Goal: Task Accomplishment & Management: Complete application form

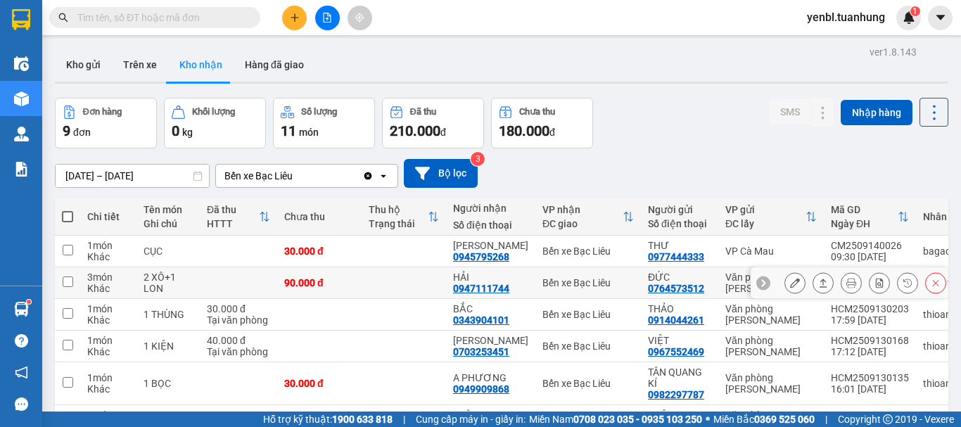
scroll to position [141, 0]
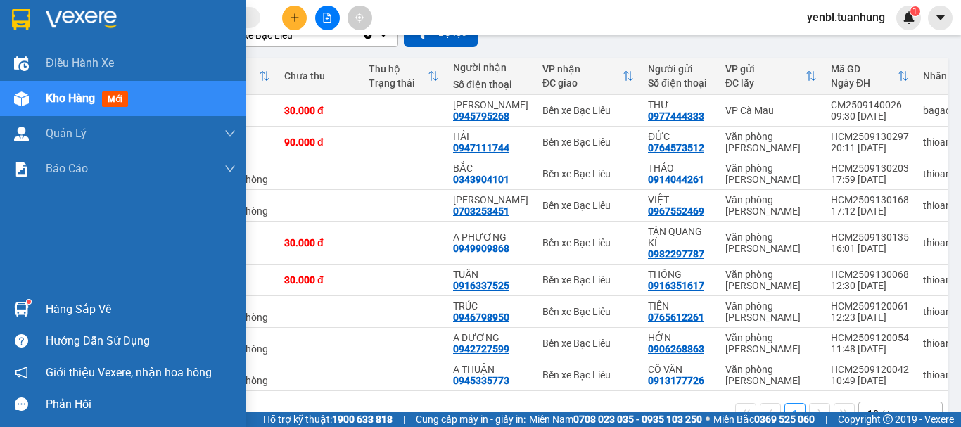
click at [48, 307] on div "Hàng sắp về" at bounding box center [141, 309] width 190 height 21
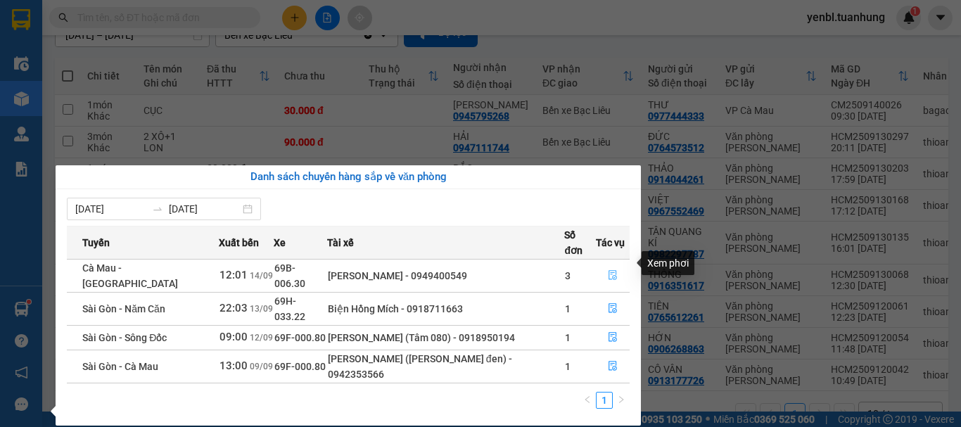
click at [608, 270] on icon "file-done" at bounding box center [613, 275] width 10 height 10
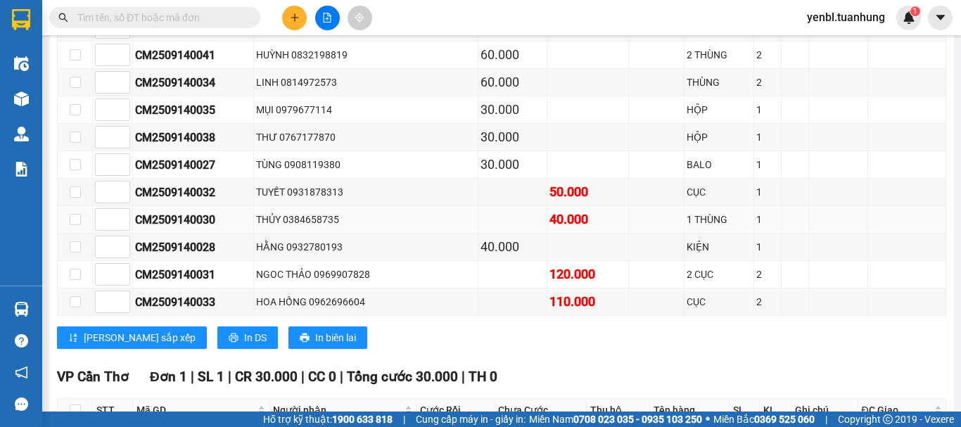
scroll to position [141, 0]
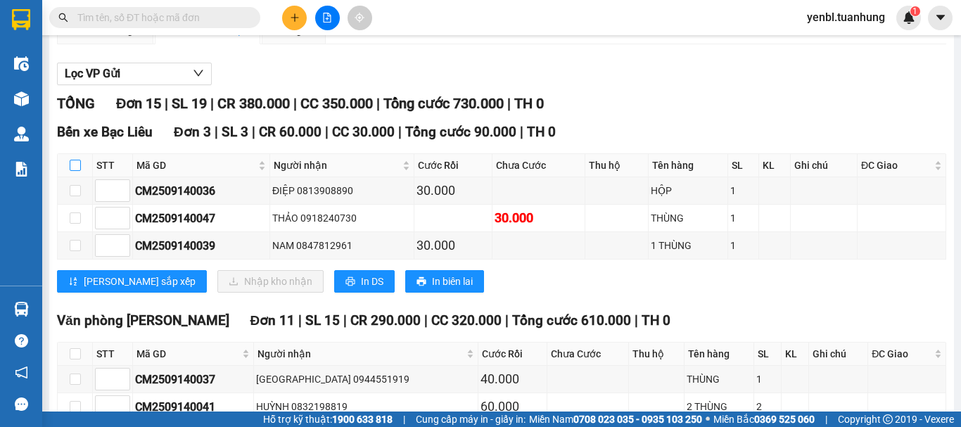
click at [77, 171] on input "checkbox" at bounding box center [75, 165] width 11 height 11
checkbox input "true"
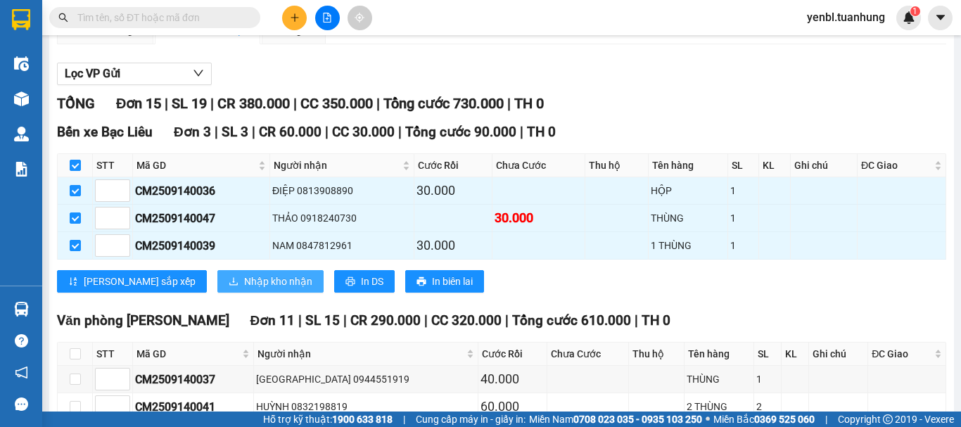
click at [244, 289] on span "Nhập kho nhận" at bounding box center [278, 281] width 68 height 15
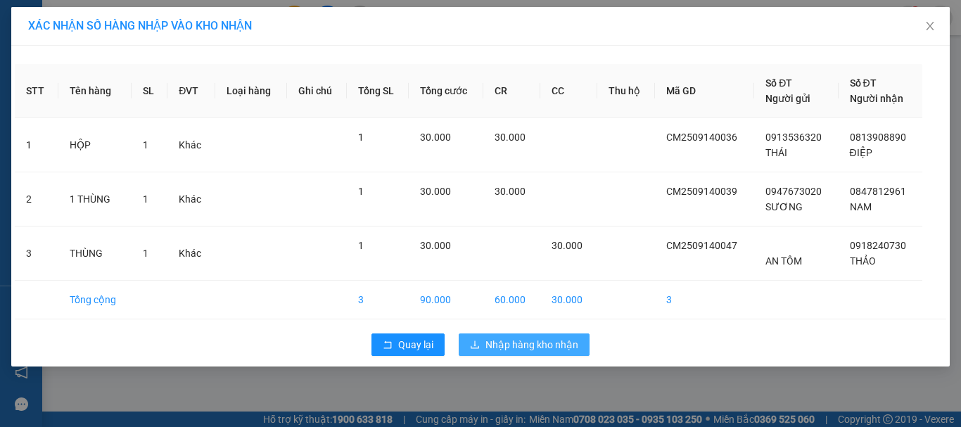
drag, startPoint x: 516, startPoint y: 342, endPoint x: 444, endPoint y: 330, distance: 73.4
click at [513, 342] on span "Nhập hàng kho nhận" at bounding box center [531, 344] width 93 height 15
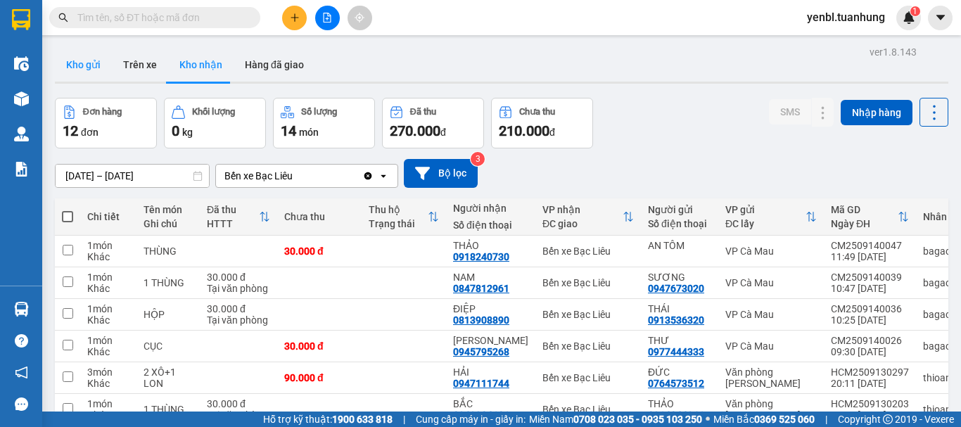
click at [72, 61] on button "Kho gửi" at bounding box center [83, 65] width 57 height 34
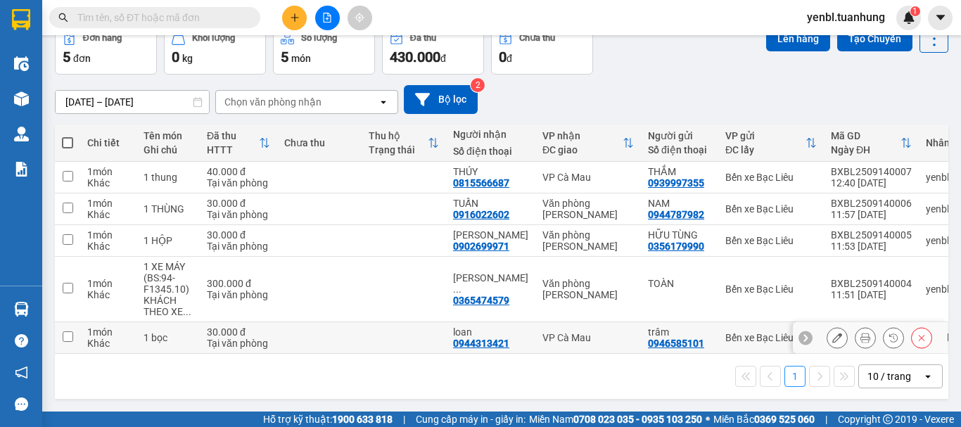
scroll to position [79, 0]
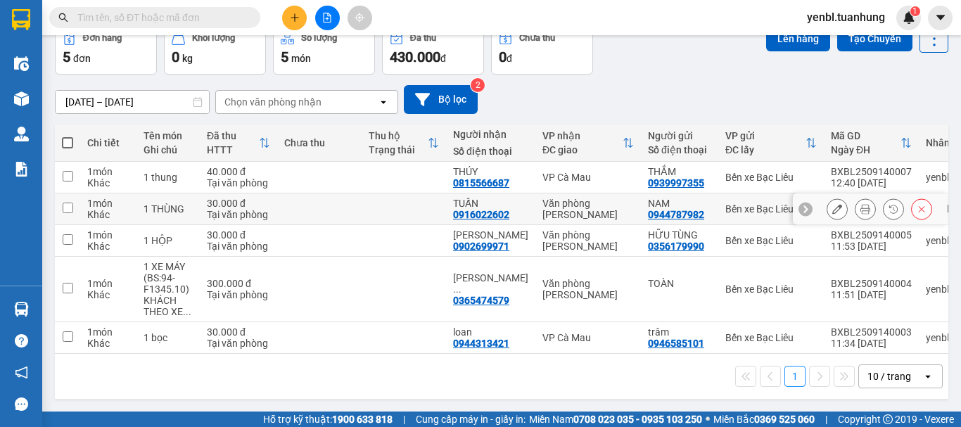
click at [69, 203] on input "checkbox" at bounding box center [68, 208] width 11 height 11
checkbox input "true"
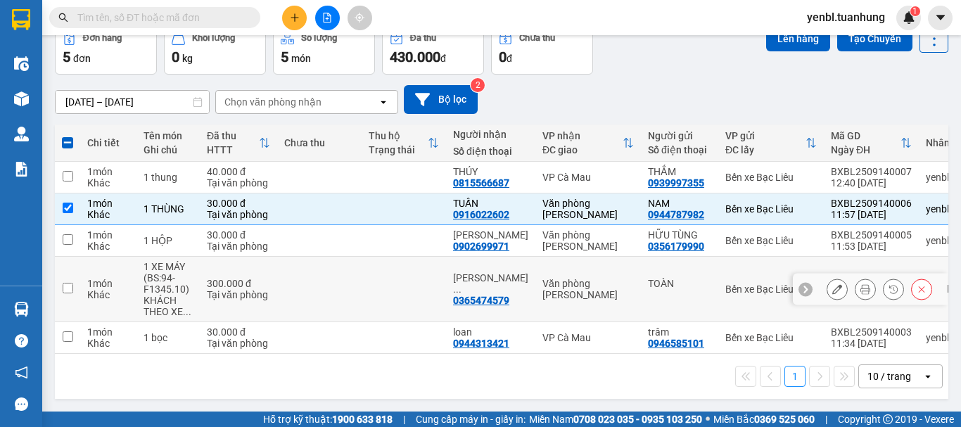
click at [70, 283] on input "checkbox" at bounding box center [68, 288] width 11 height 11
checkbox input "true"
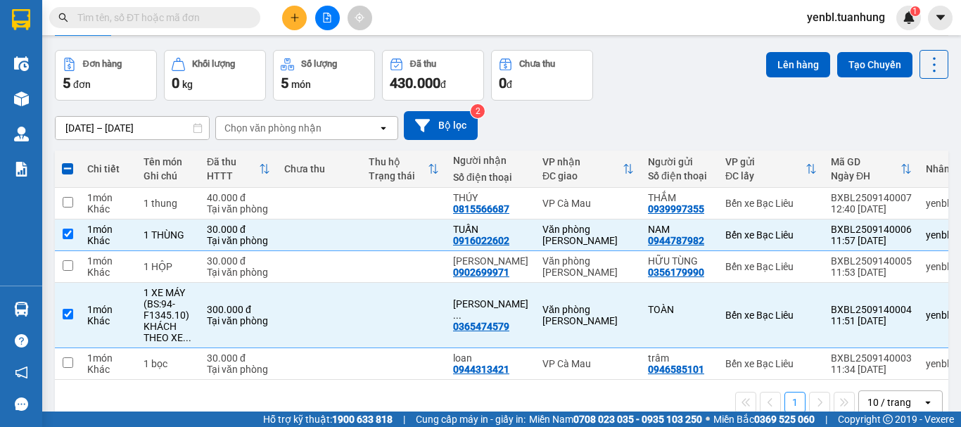
scroll to position [0, 0]
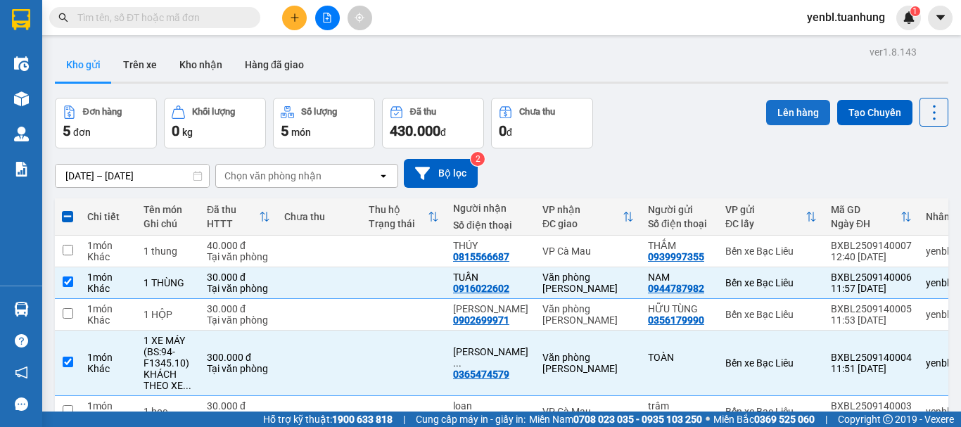
click at [790, 105] on button "Lên hàng" at bounding box center [798, 112] width 64 height 25
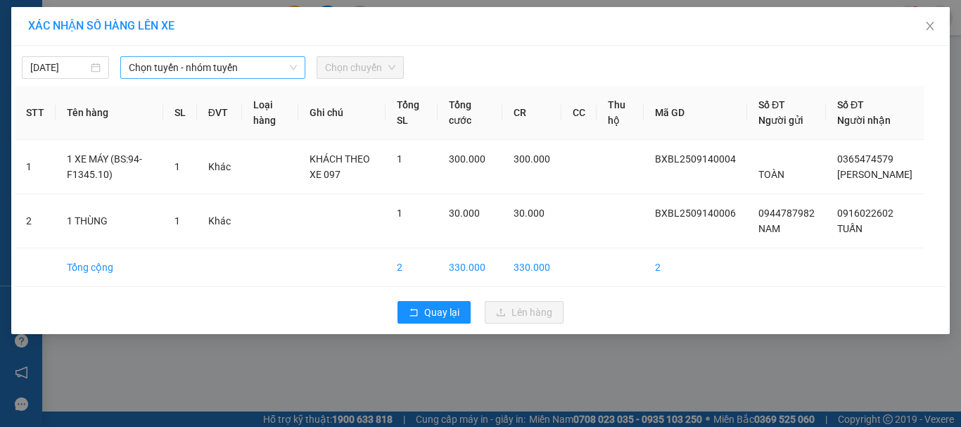
click at [194, 65] on span "Chọn tuyến - nhóm tuyến" at bounding box center [213, 67] width 168 height 21
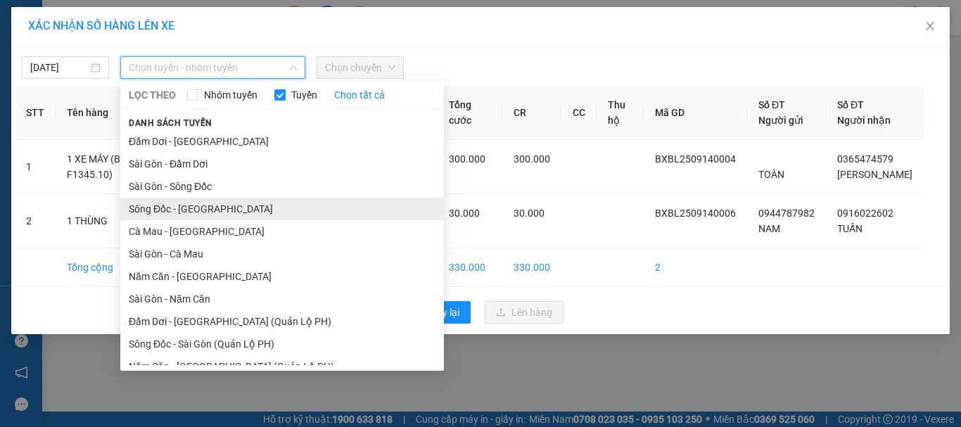
click at [195, 211] on li "Sông Đốc - [GEOGRAPHIC_DATA]" at bounding box center [281, 209] width 323 height 23
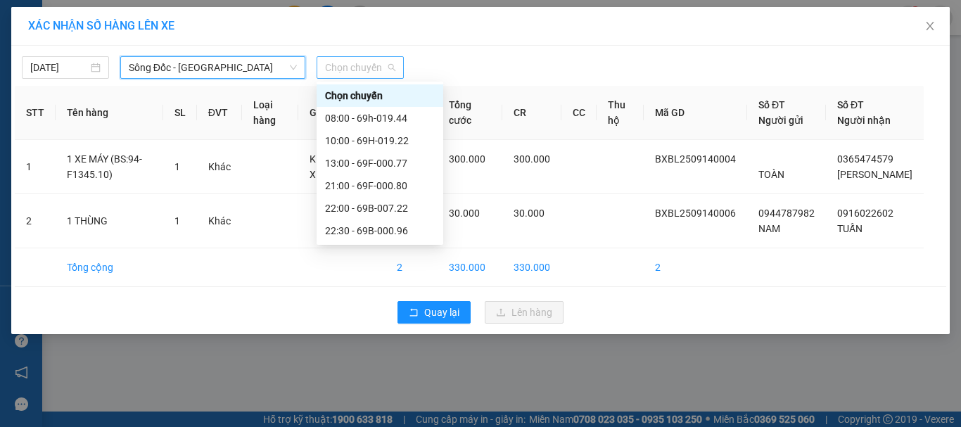
click at [363, 77] on span "Chọn chuyến" at bounding box center [360, 67] width 70 height 21
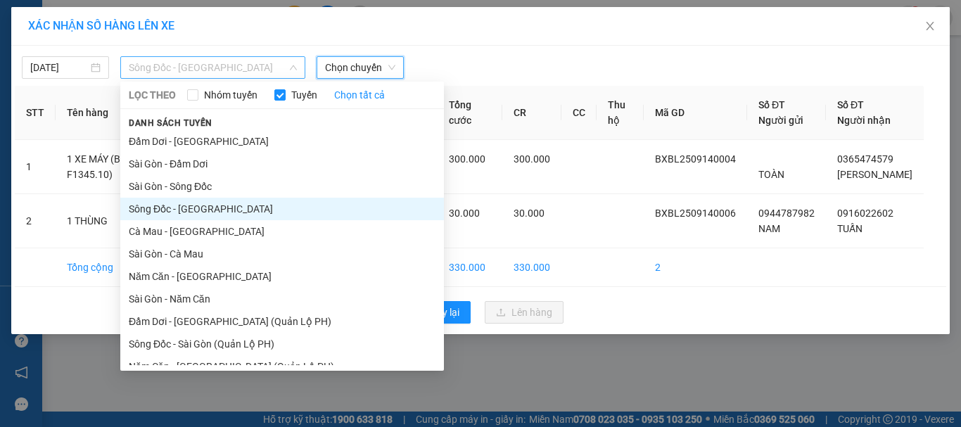
click at [238, 57] on span "Sông Đốc - [GEOGRAPHIC_DATA]" at bounding box center [213, 67] width 168 height 21
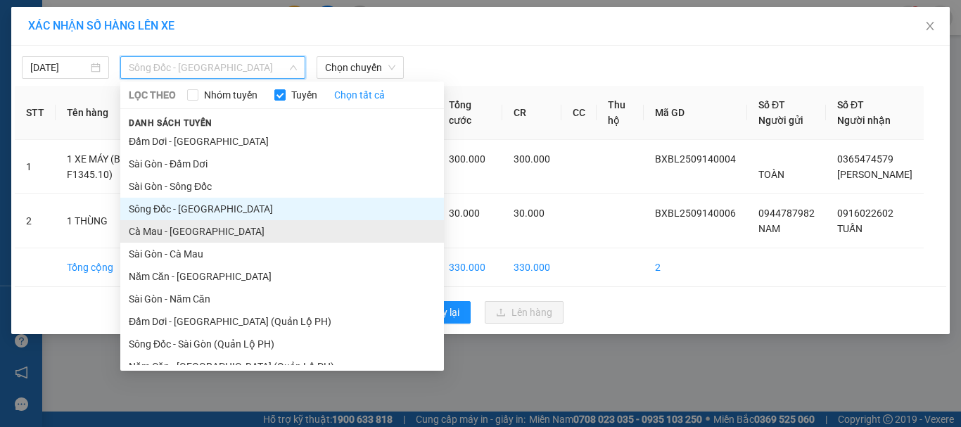
click at [189, 233] on li "Cà Mau - [GEOGRAPHIC_DATA]" at bounding box center [281, 231] width 323 height 23
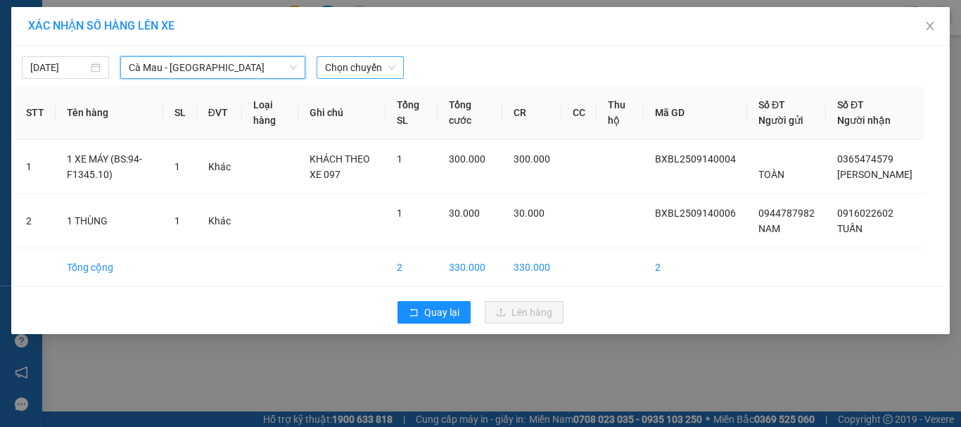
click at [368, 69] on span "Chọn chuyến" at bounding box center [360, 67] width 70 height 21
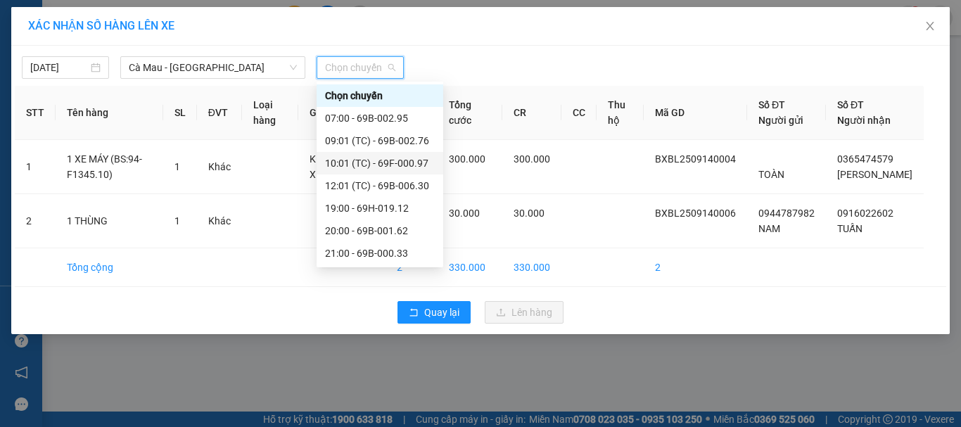
click at [404, 163] on div "10:01 (TC) - 69F-000.97" at bounding box center [380, 162] width 110 height 15
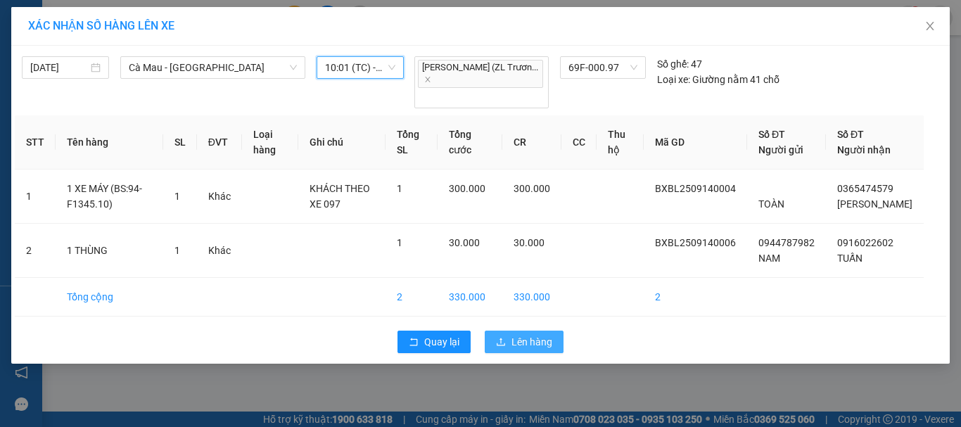
click at [518, 334] on span "Lên hàng" at bounding box center [531, 341] width 41 height 15
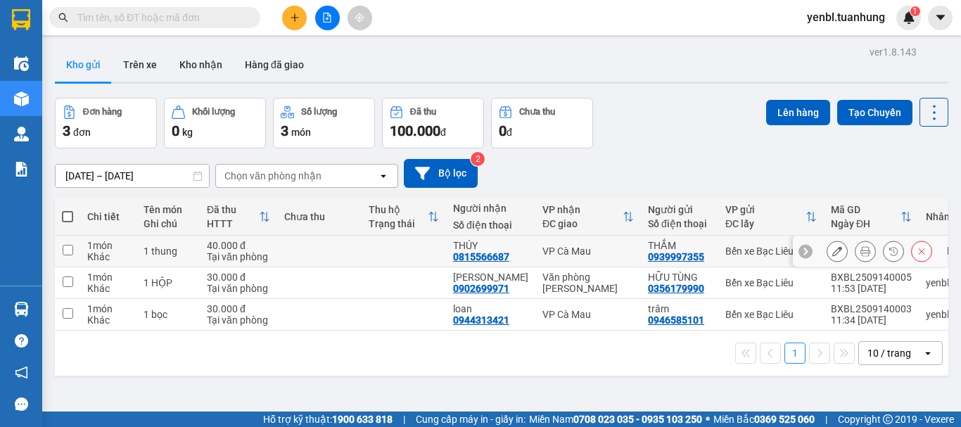
click at [72, 252] on input "checkbox" at bounding box center [68, 250] width 11 height 11
checkbox input "true"
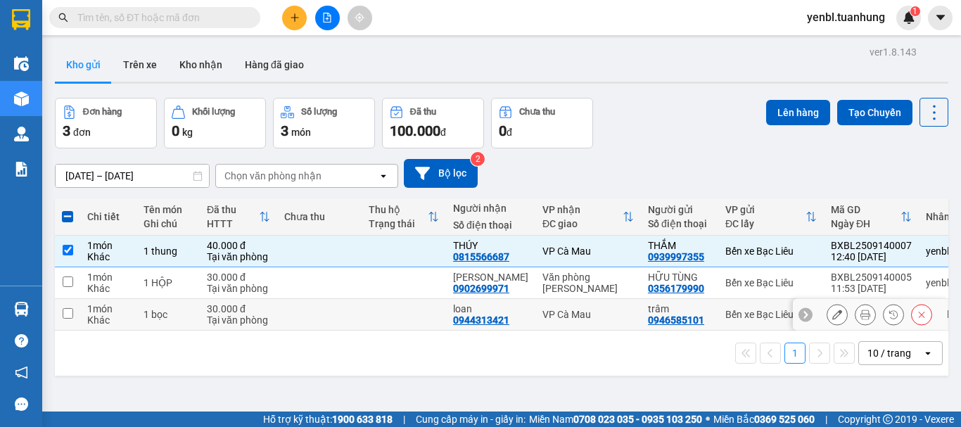
drag, startPoint x: 66, startPoint y: 311, endPoint x: 86, endPoint y: 301, distance: 22.0
click at [67, 310] on input "checkbox" at bounding box center [68, 313] width 11 height 11
checkbox input "true"
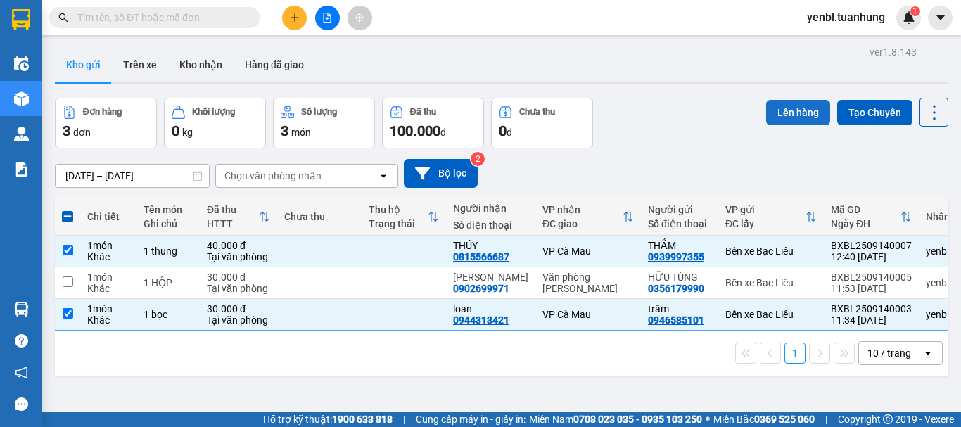
click at [781, 113] on button "Lên hàng" at bounding box center [798, 112] width 64 height 25
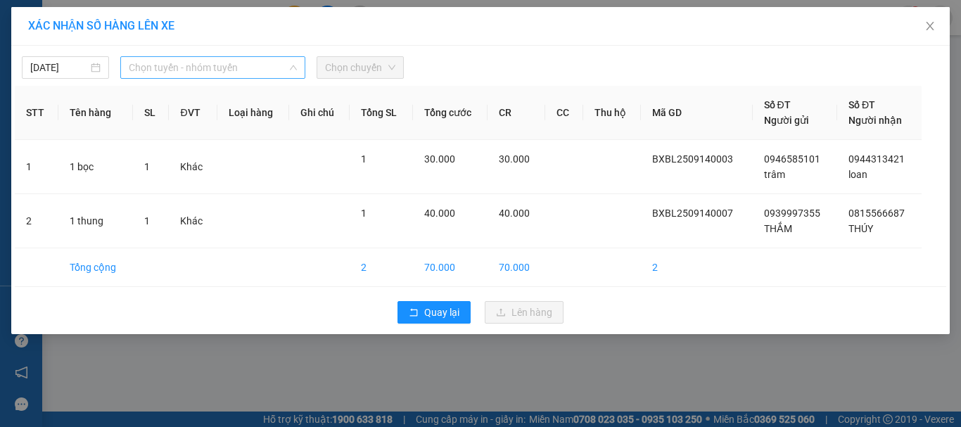
click at [178, 78] on div "Chọn tuyến - nhóm tuyến" at bounding box center [212, 67] width 185 height 23
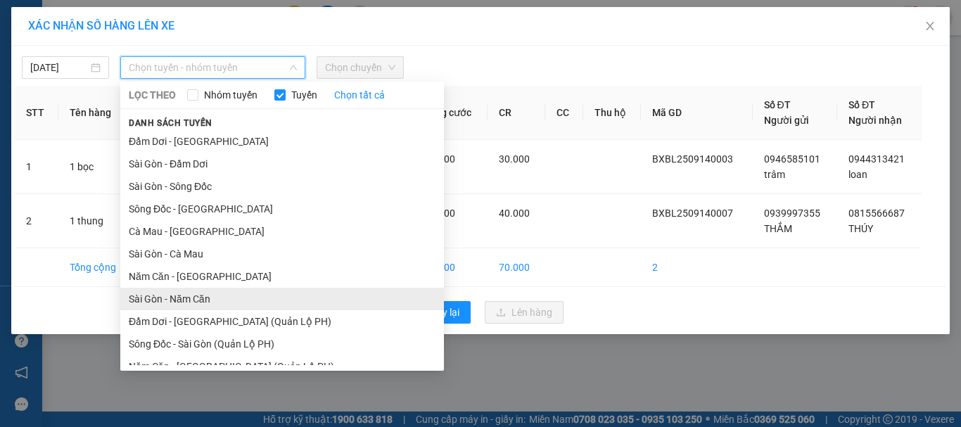
click at [217, 297] on li "Sài Gòn - Năm Căn" at bounding box center [281, 299] width 323 height 23
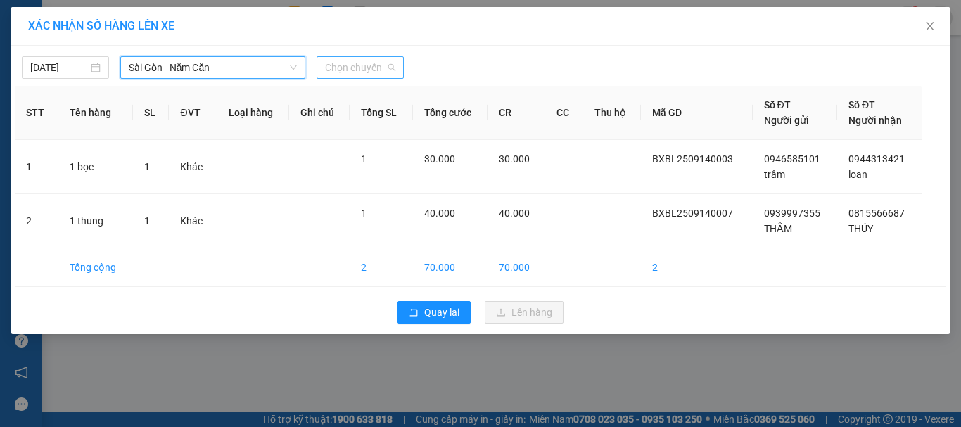
click at [376, 68] on span "Chọn chuyến" at bounding box center [360, 67] width 70 height 21
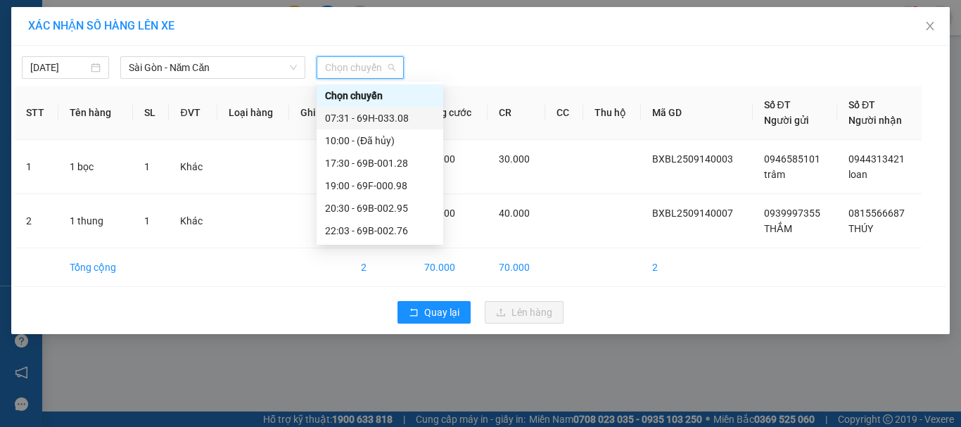
click at [413, 117] on div "07:31 - 69H-033.08" at bounding box center [380, 117] width 110 height 15
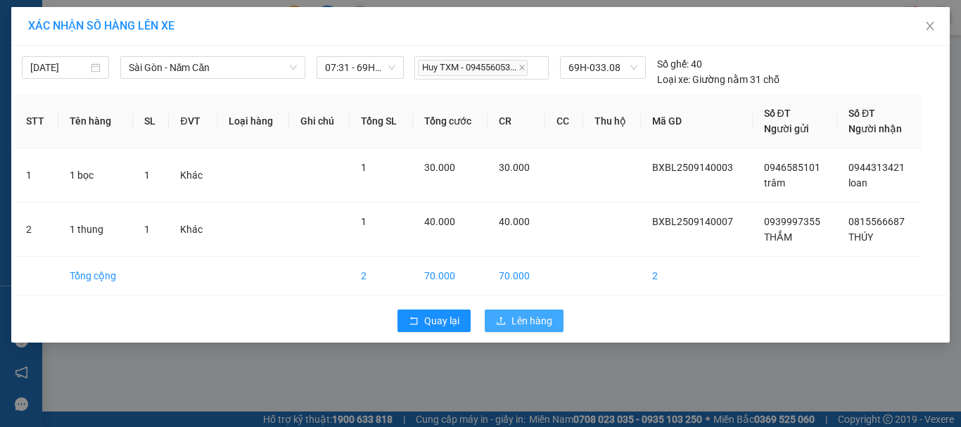
click at [531, 321] on span "Lên hàng" at bounding box center [531, 320] width 41 height 15
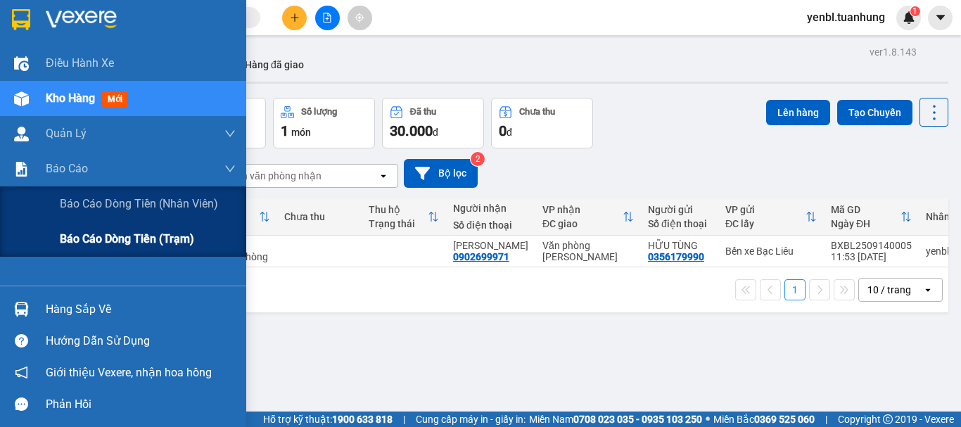
drag, startPoint x: 63, startPoint y: 243, endPoint x: 73, endPoint y: 233, distance: 13.9
click at [65, 243] on span "Báo cáo dòng tiền (trạm)" at bounding box center [127, 239] width 134 height 18
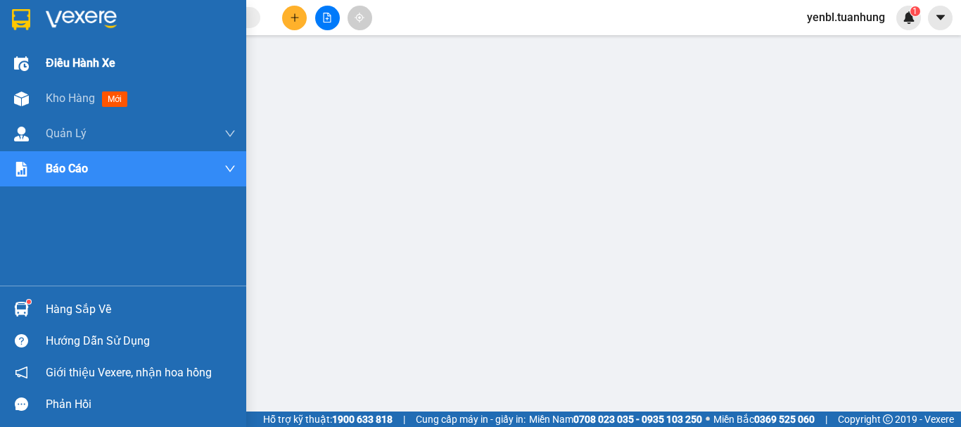
click at [72, 68] on span "Điều hành xe" at bounding box center [81, 63] width 70 height 18
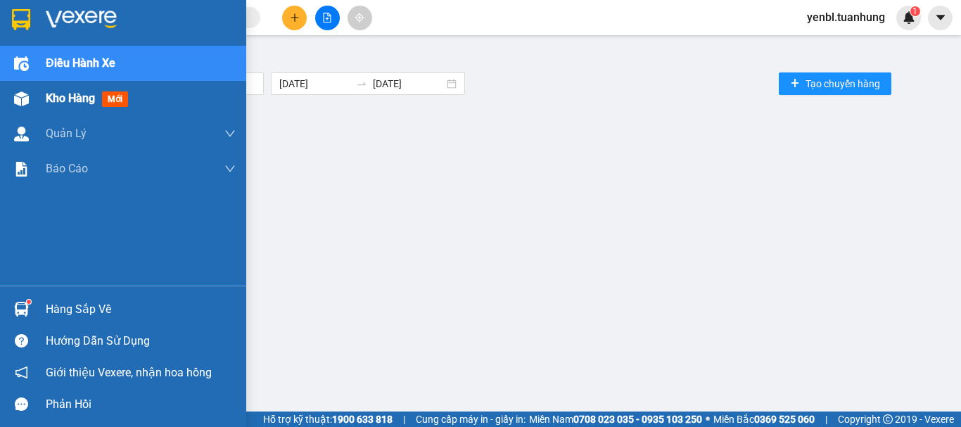
click at [40, 98] on div "Kho hàng mới" at bounding box center [123, 98] width 246 height 35
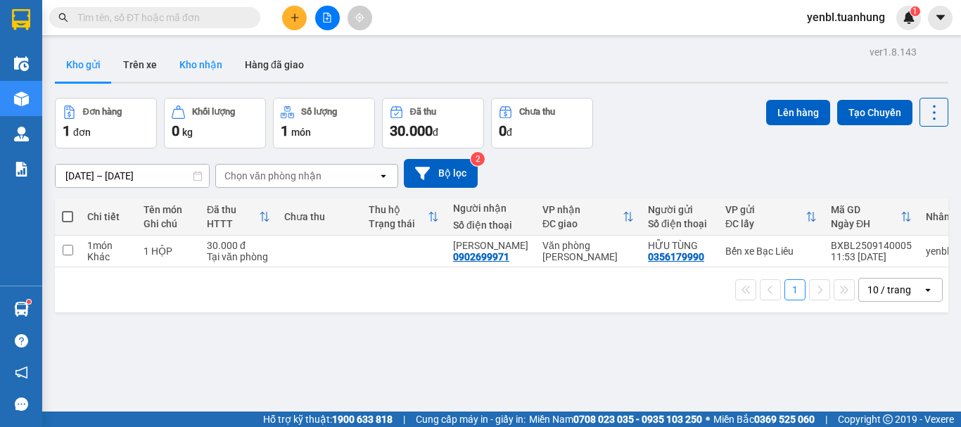
click at [197, 56] on button "Kho nhận" at bounding box center [200, 65] width 65 height 34
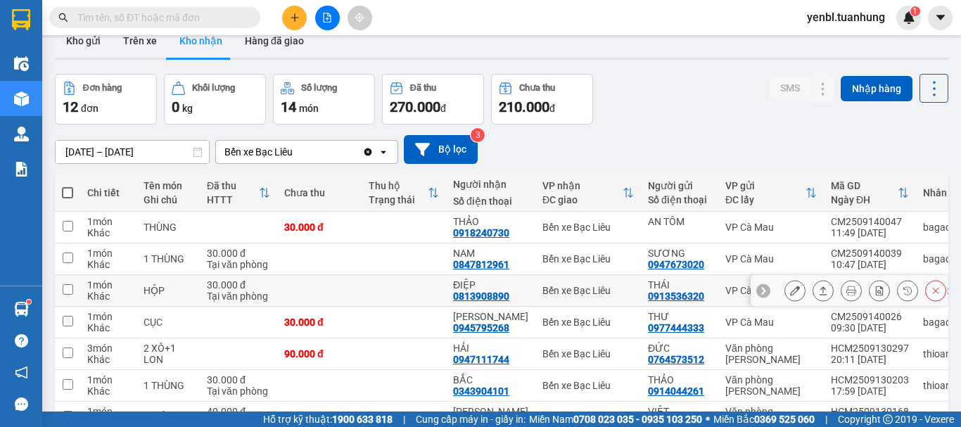
scroll to position [4, 0]
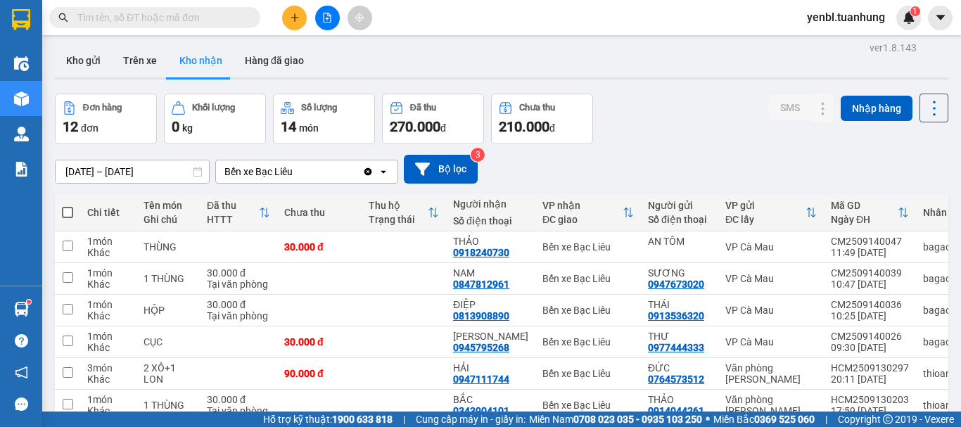
click at [195, 15] on input "text" at bounding box center [160, 17] width 166 height 15
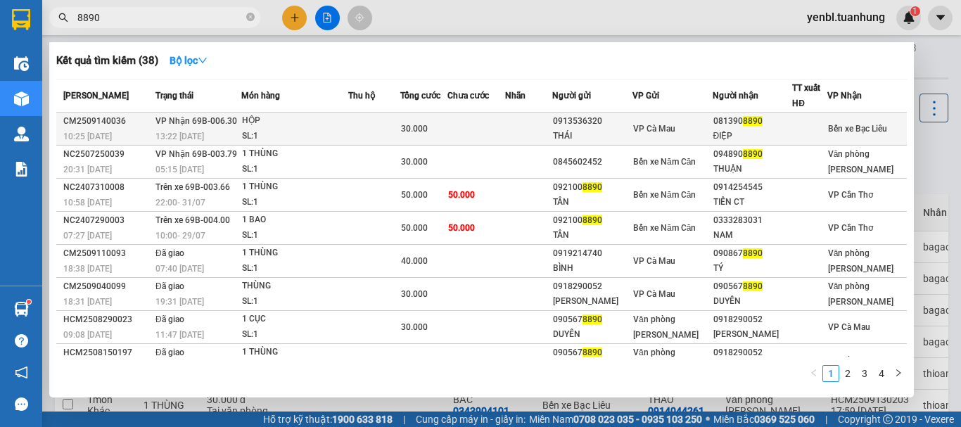
type input "8890"
drag, startPoint x: 766, startPoint y: 129, endPoint x: 762, endPoint y: 144, distance: 15.4
click at [762, 144] on td "081390 8890 ĐIỆP" at bounding box center [752, 129] width 80 height 33
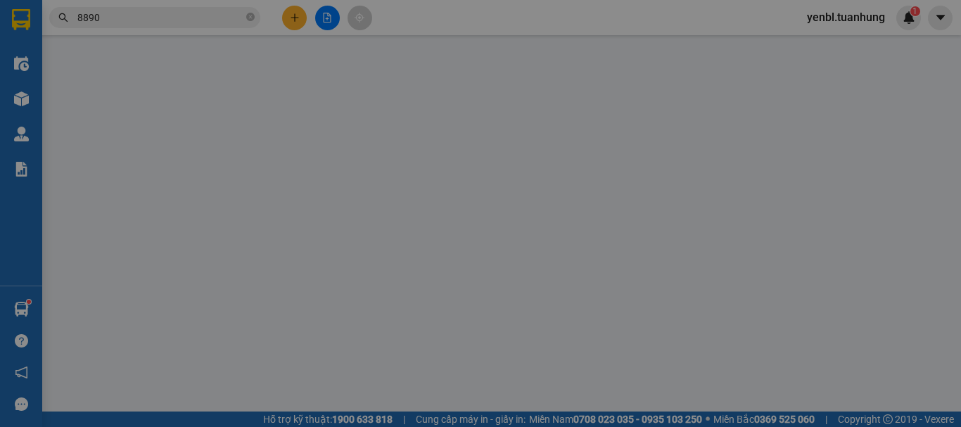
type input "0913536320"
type input "THÁI"
type input "0813908890"
type input "ĐIỆP"
type input "30.000"
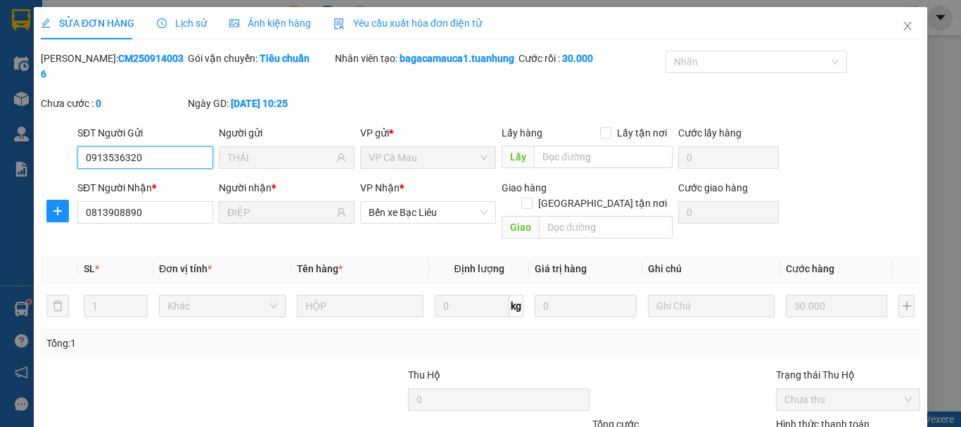
scroll to position [112, 0]
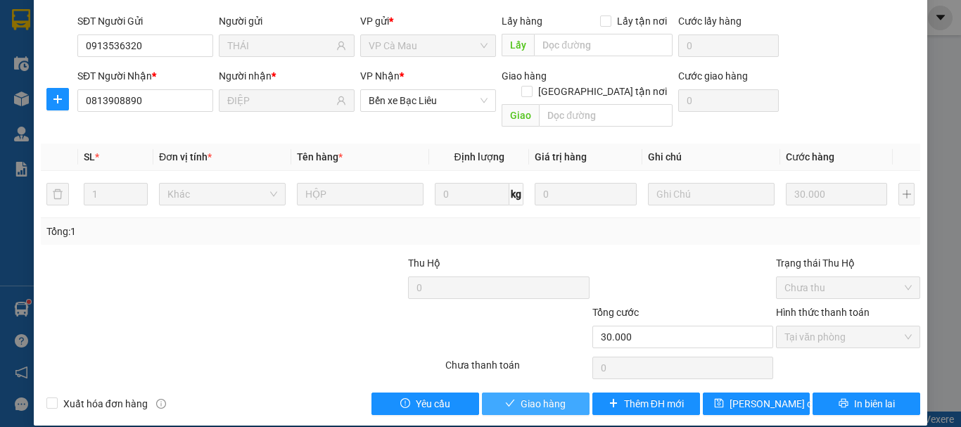
drag, startPoint x: 521, startPoint y: 390, endPoint x: 523, endPoint y: 345, distance: 44.3
click at [522, 396] on span "Giao hàng" at bounding box center [542, 403] width 45 height 15
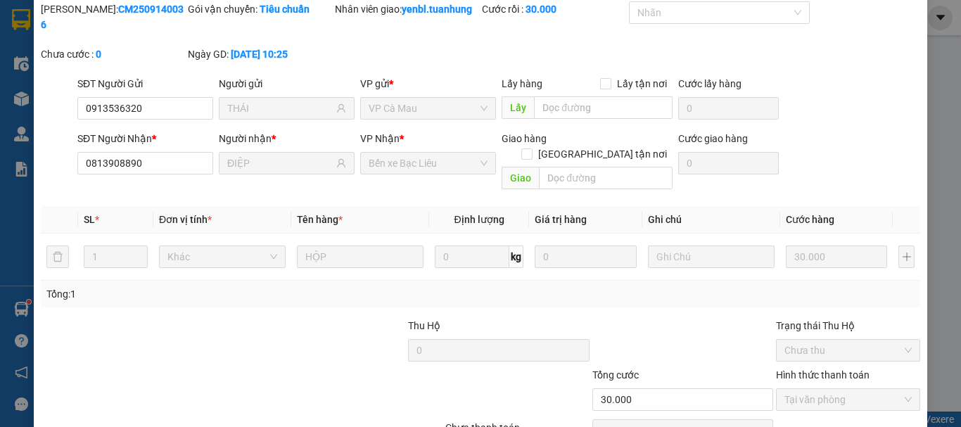
scroll to position [0, 0]
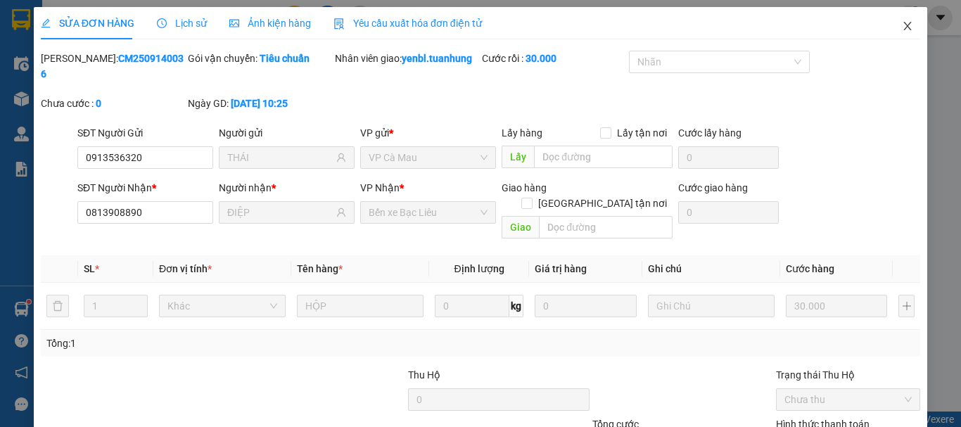
click at [904, 26] on icon "close" at bounding box center [908, 26] width 8 height 8
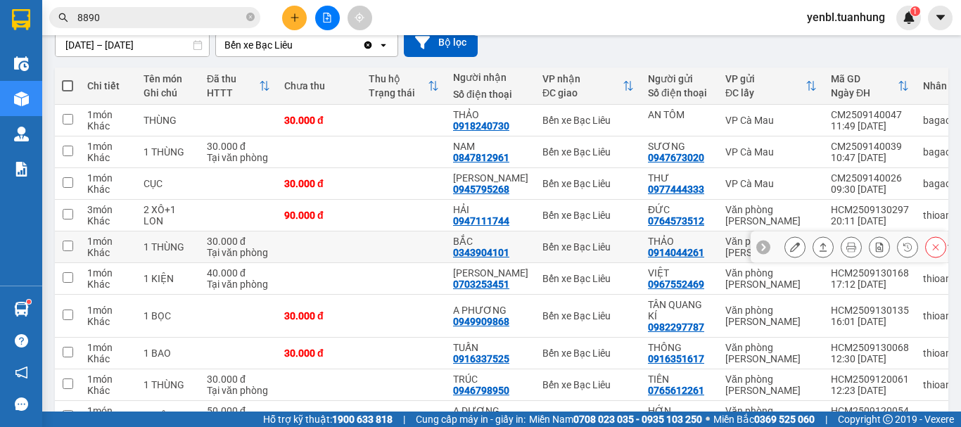
scroll to position [70, 0]
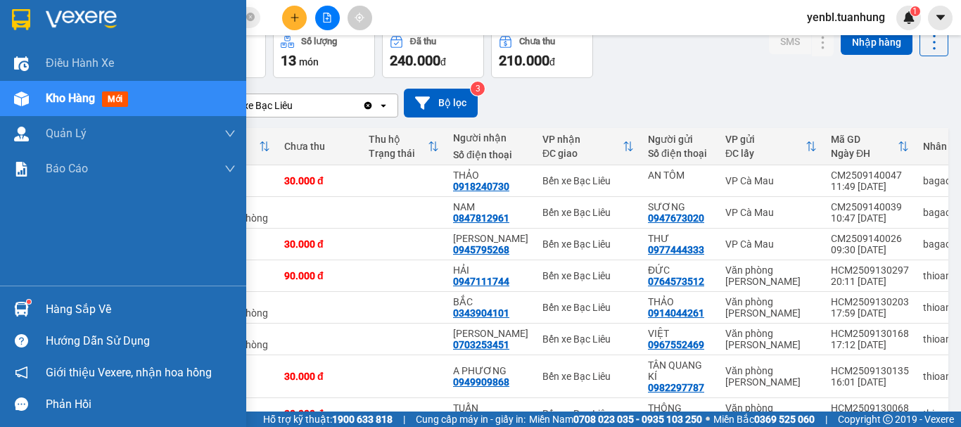
click at [41, 314] on div "Hàng sắp về" at bounding box center [123, 309] width 246 height 32
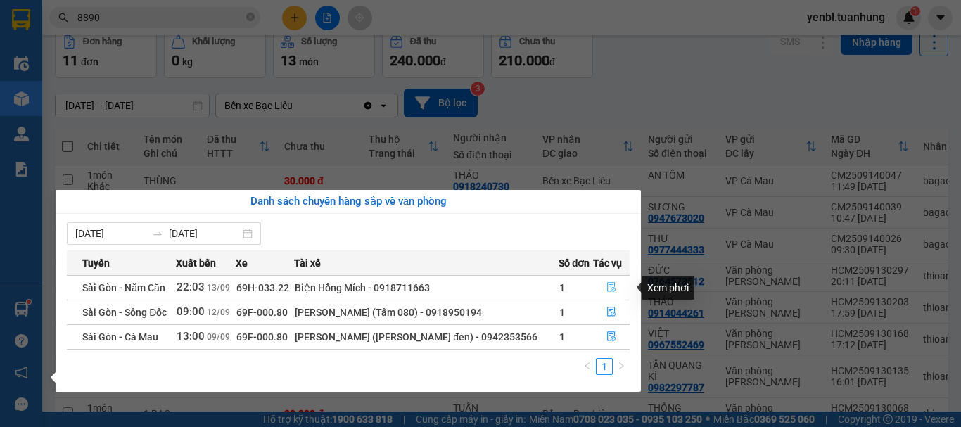
click at [606, 288] on icon "file-done" at bounding box center [611, 287] width 10 height 10
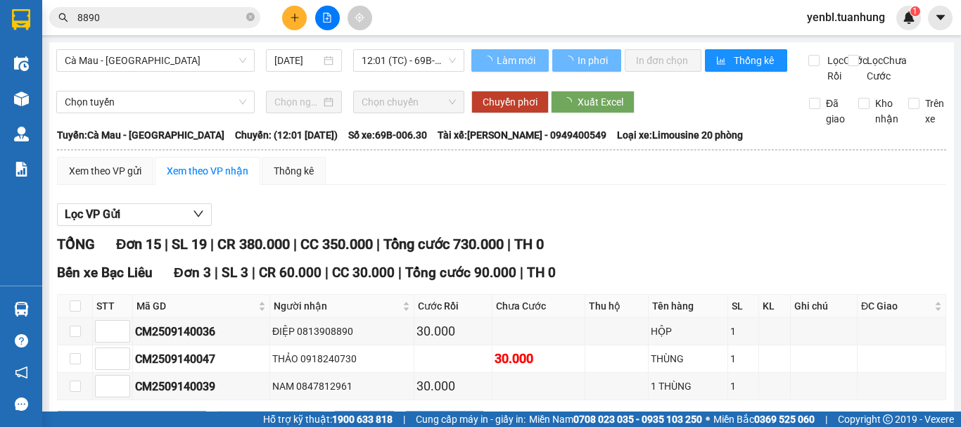
scroll to position [82, 0]
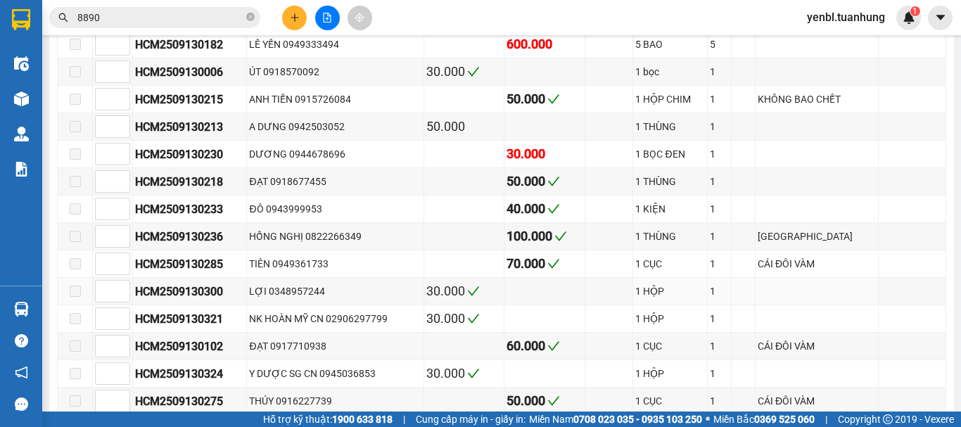
type input "[DATE]"
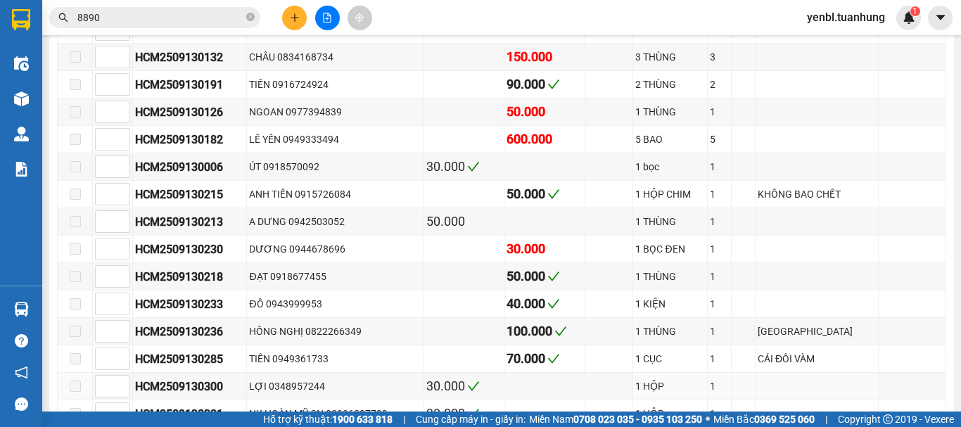
scroll to position [422, 0]
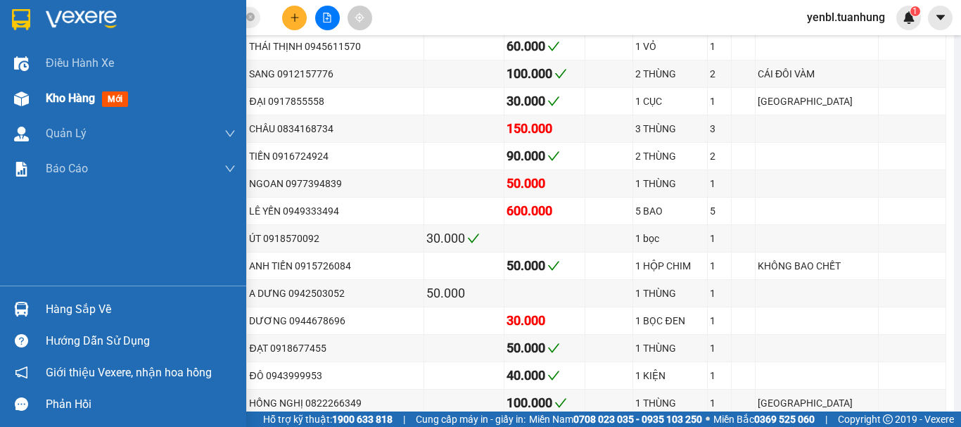
click at [48, 103] on span "Kho hàng" at bounding box center [70, 97] width 49 height 13
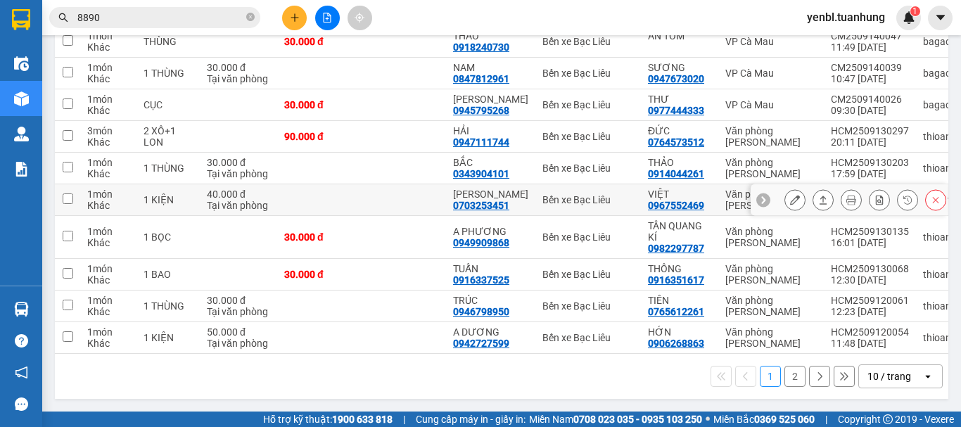
scroll to position [145, 0]
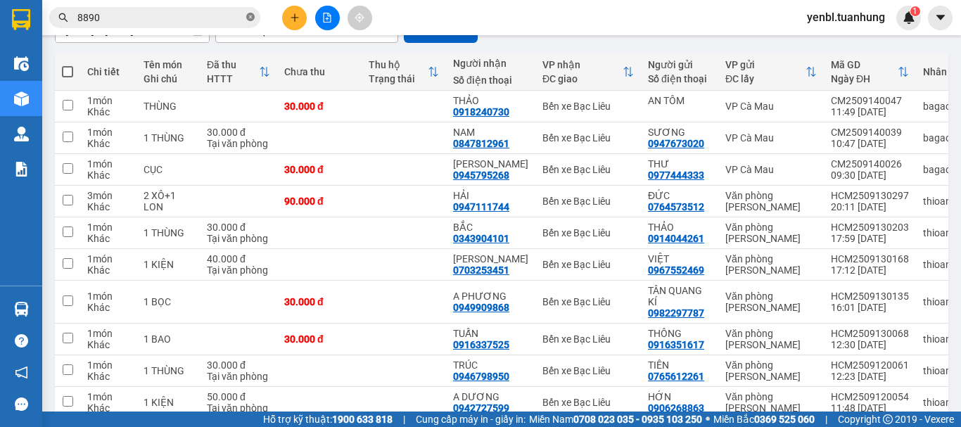
click at [250, 15] on icon "close-circle" at bounding box center [250, 17] width 8 height 8
click at [227, 13] on input "text" at bounding box center [160, 17] width 166 height 15
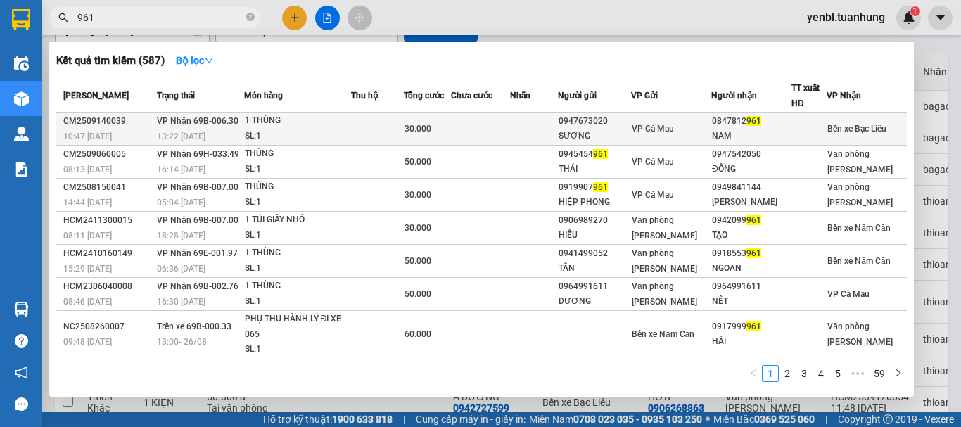
type input "961"
click at [700, 127] on div "VP Cà Mau" at bounding box center [670, 128] width 79 height 15
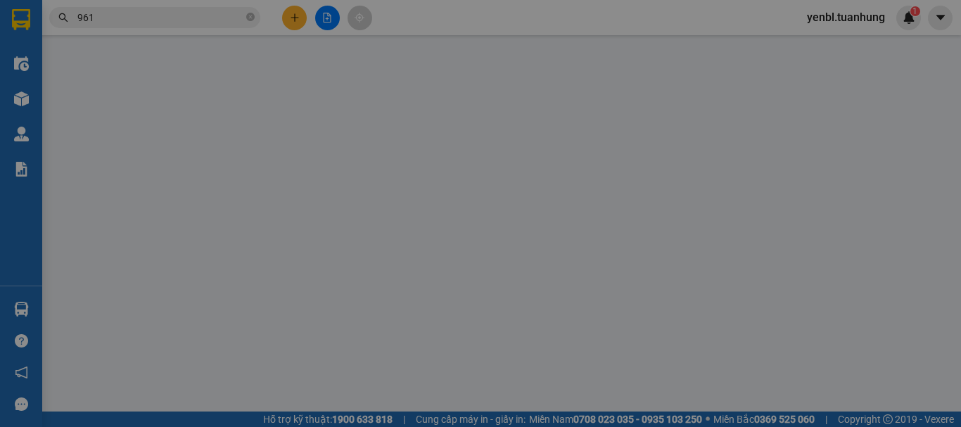
type input "0947673020"
type input "SƯƠNG"
type input "0847812961"
type input "NAM"
type input "30.000"
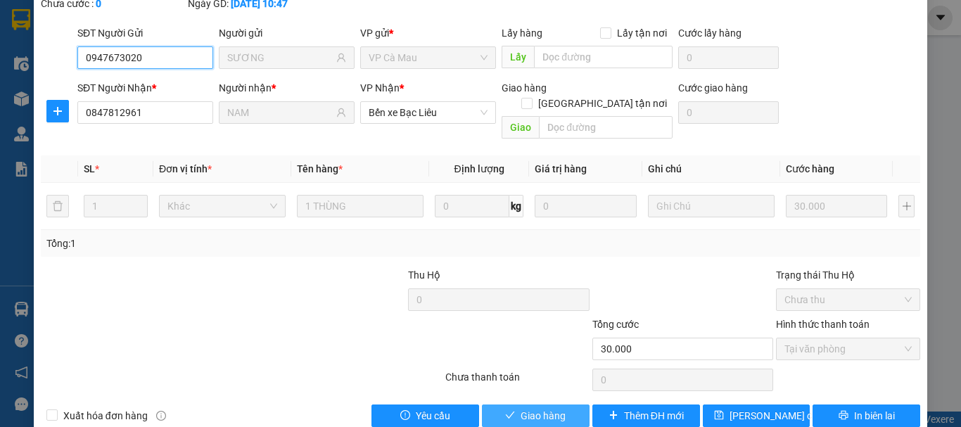
scroll to position [112, 0]
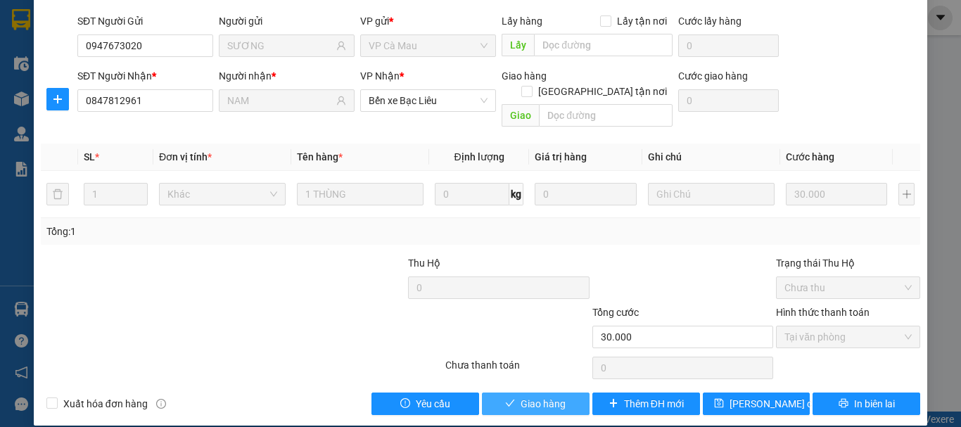
click at [551, 396] on span "Giao hàng" at bounding box center [542, 403] width 45 height 15
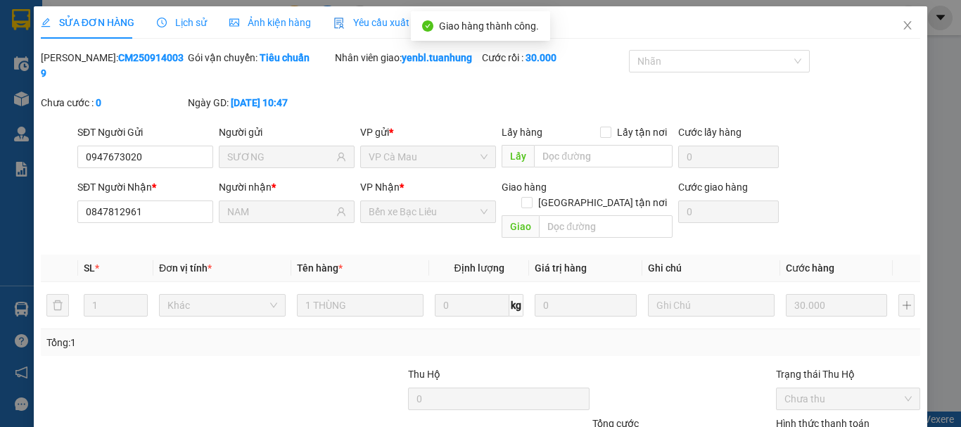
scroll to position [0, 0]
click at [897, 37] on span "Close" at bounding box center [906, 26] width 39 height 39
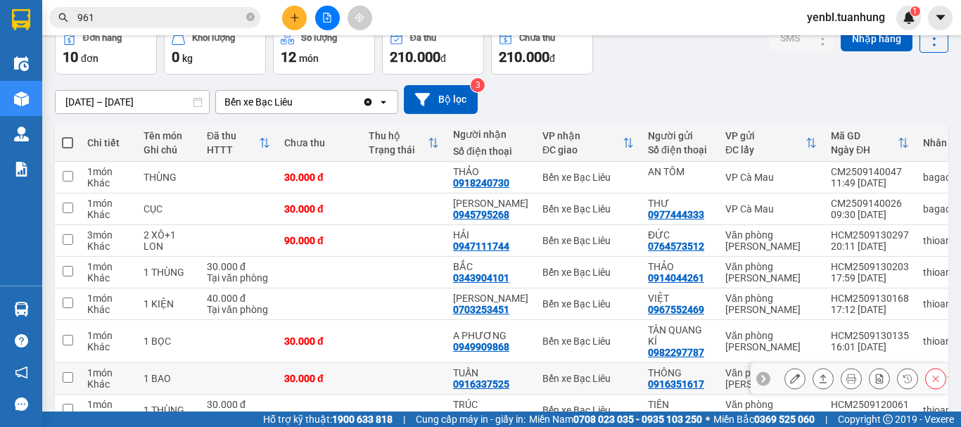
scroll to position [141, 0]
